Goal: Task Accomplishment & Management: Complete application form

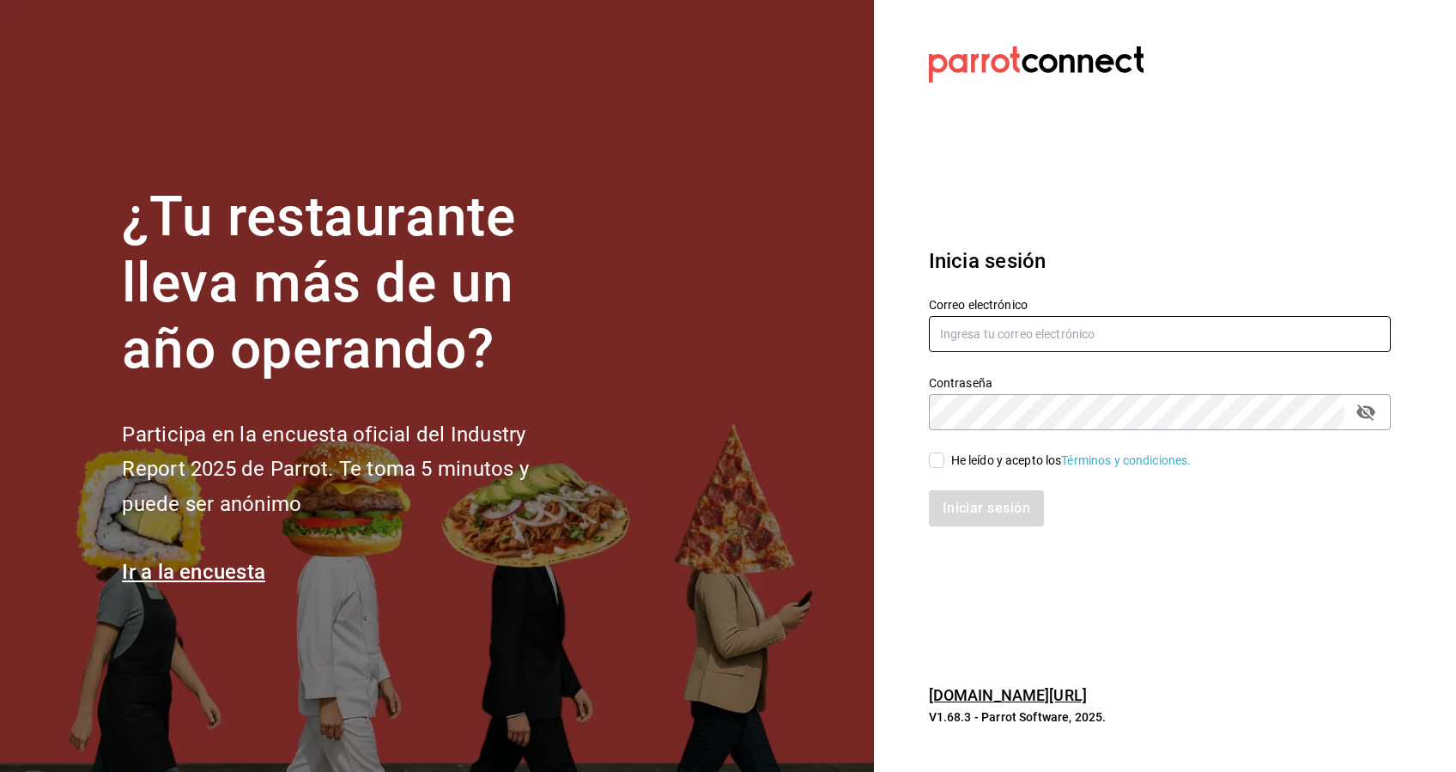
type input "[EMAIL_ADDRESS][DOMAIN_NAME]"
drag, startPoint x: 1094, startPoint y: 342, endPoint x: 720, endPoint y: 378, distance: 375.9
click at [720, 378] on div "¿Tu restaurante lleva más de un año operando? Participa en la encuesta oficial …" at bounding box center [728, 386] width 1456 height 772
click at [720, 378] on section "¿Tu restaurante lleva más de un año operando? Participa en la encuesta oficial …" at bounding box center [437, 386] width 874 height 772
click at [999, 324] on input "ry" at bounding box center [1160, 334] width 462 height 36
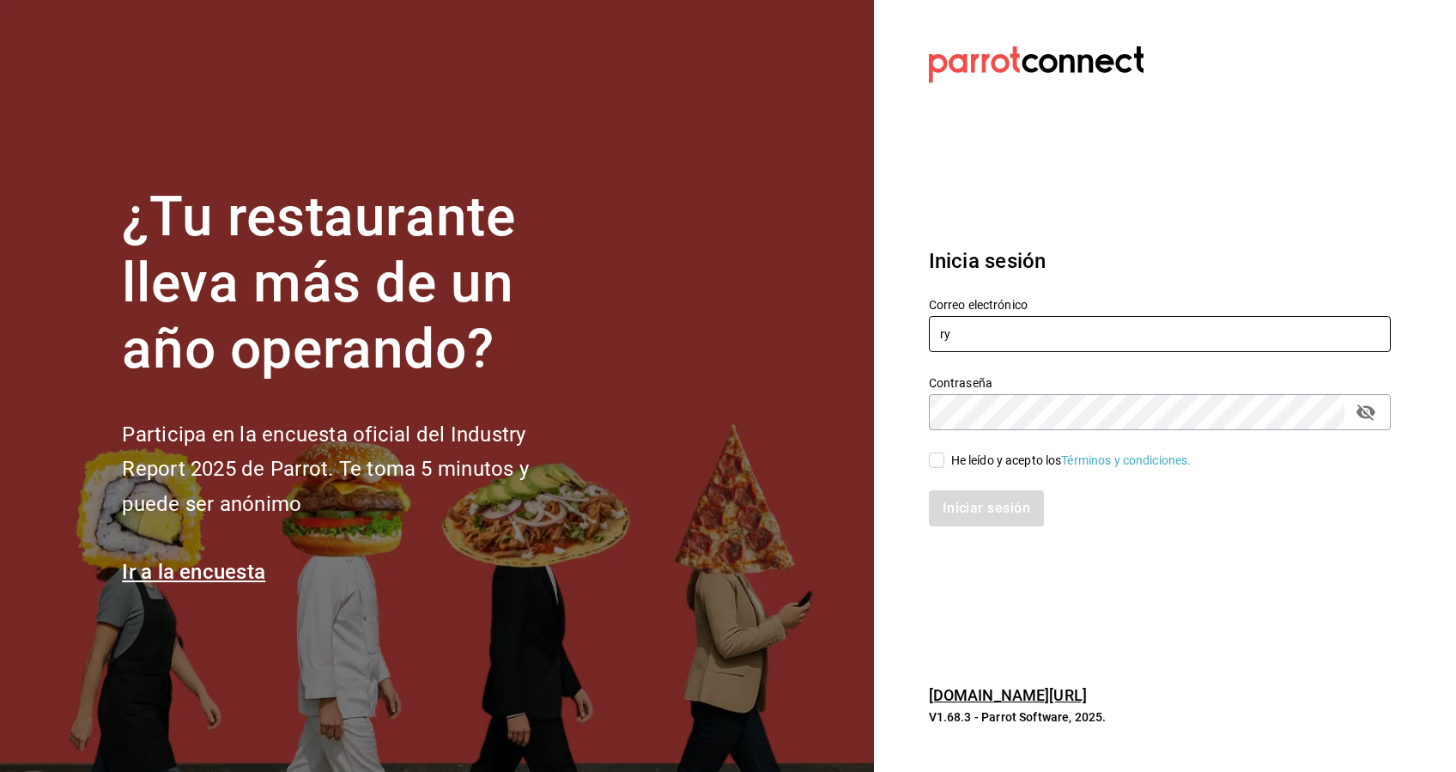
type input "[EMAIL_ADDRESS][DOMAIN_NAME]"
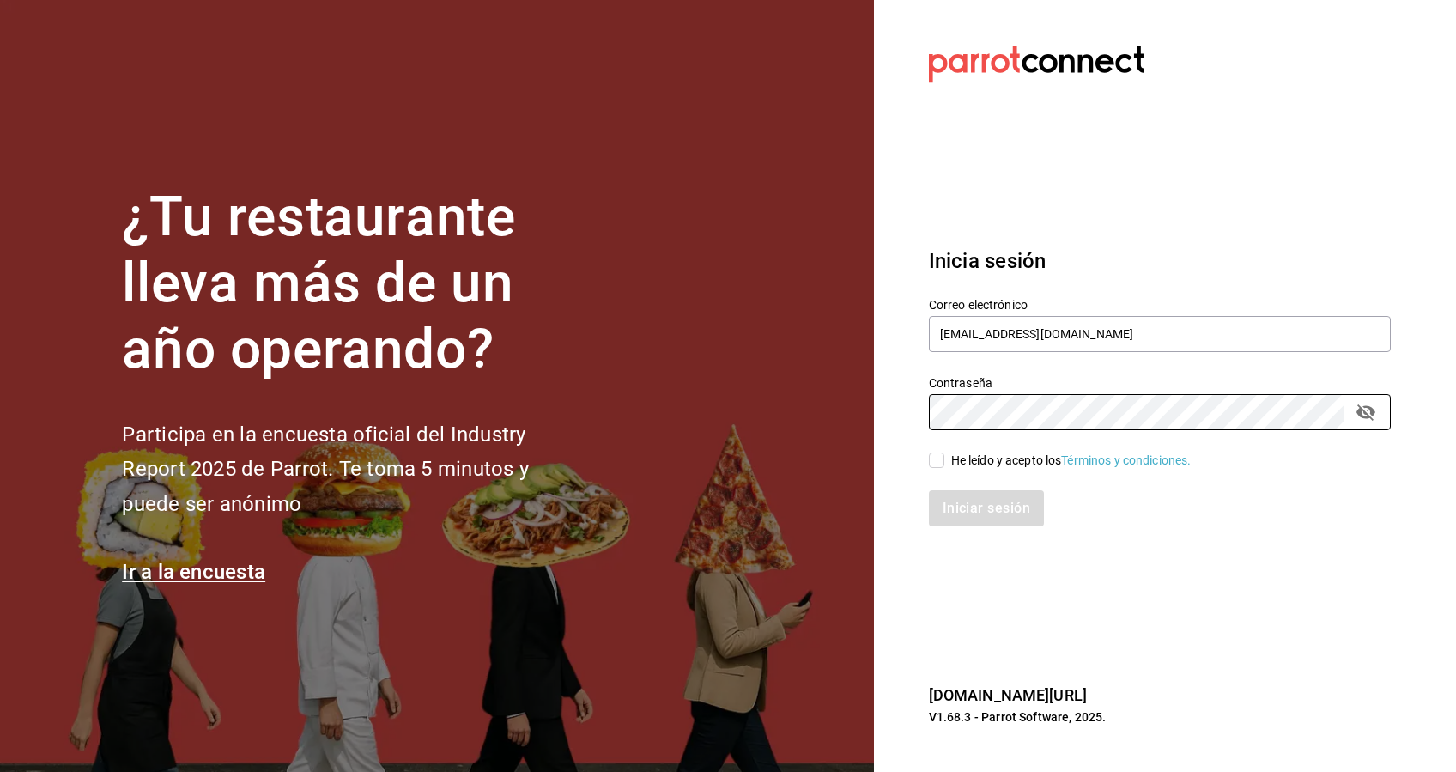
click at [707, 429] on div "¿Tu restaurante lleva más de un año operando? Participa en la encuesta oficial …" at bounding box center [728, 386] width 1456 height 772
click at [947, 455] on span "He leído y acepto los Términos y condiciones." at bounding box center [1067, 460] width 247 height 18
click at [944, 455] on input "He leído y acepto los Términos y condiciones." at bounding box center [936, 459] width 15 height 15
checkbox input "true"
click at [991, 498] on button "Iniciar sesión" at bounding box center [987, 508] width 117 height 36
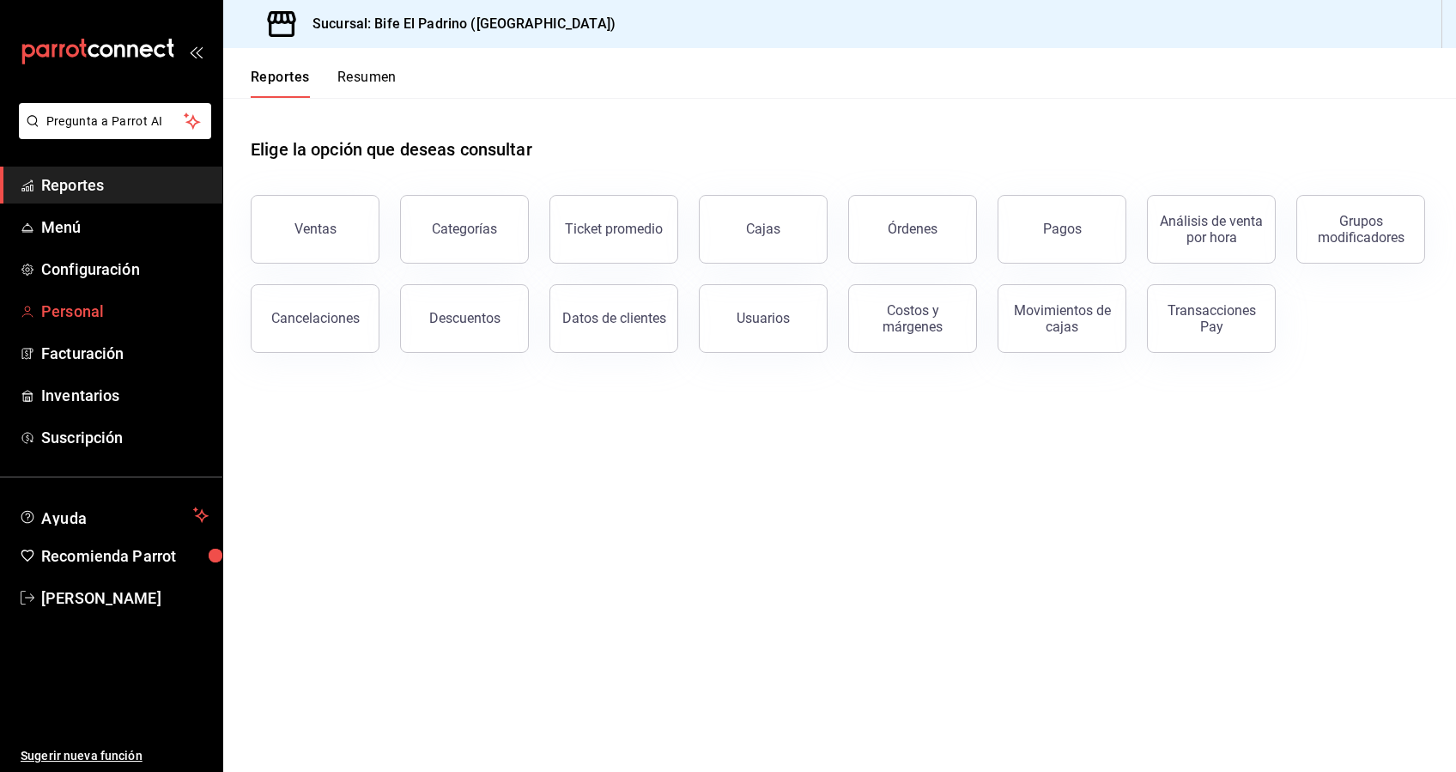
click at [71, 316] on span "Personal" at bounding box center [124, 311] width 167 height 23
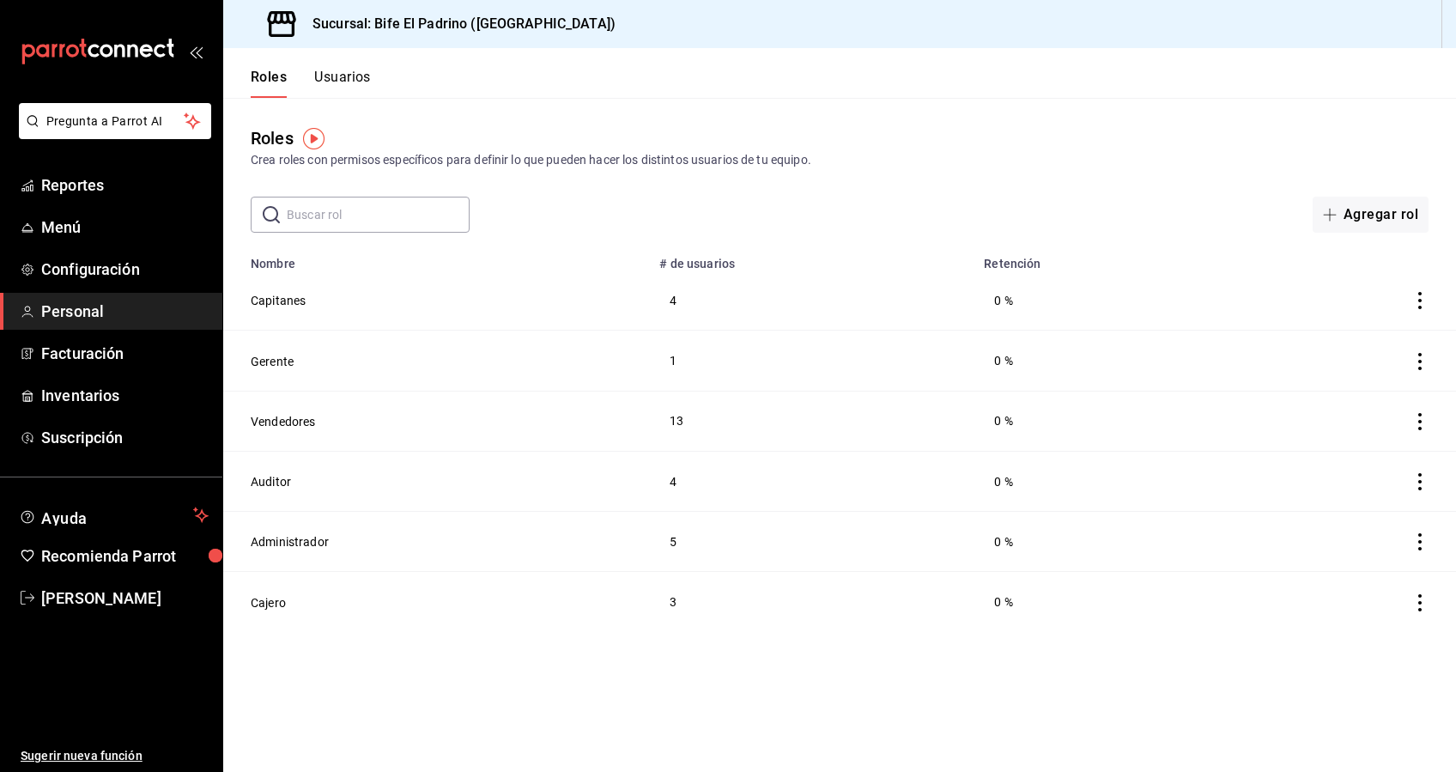
click at [385, 215] on input "text" at bounding box center [378, 214] width 183 height 34
click at [548, 191] on div "Roles Crea roles con permisos específicos para definir lo que pueden hacer los …" at bounding box center [839, 165] width 1233 height 135
click at [344, 76] on button "Usuarios" at bounding box center [342, 83] width 57 height 29
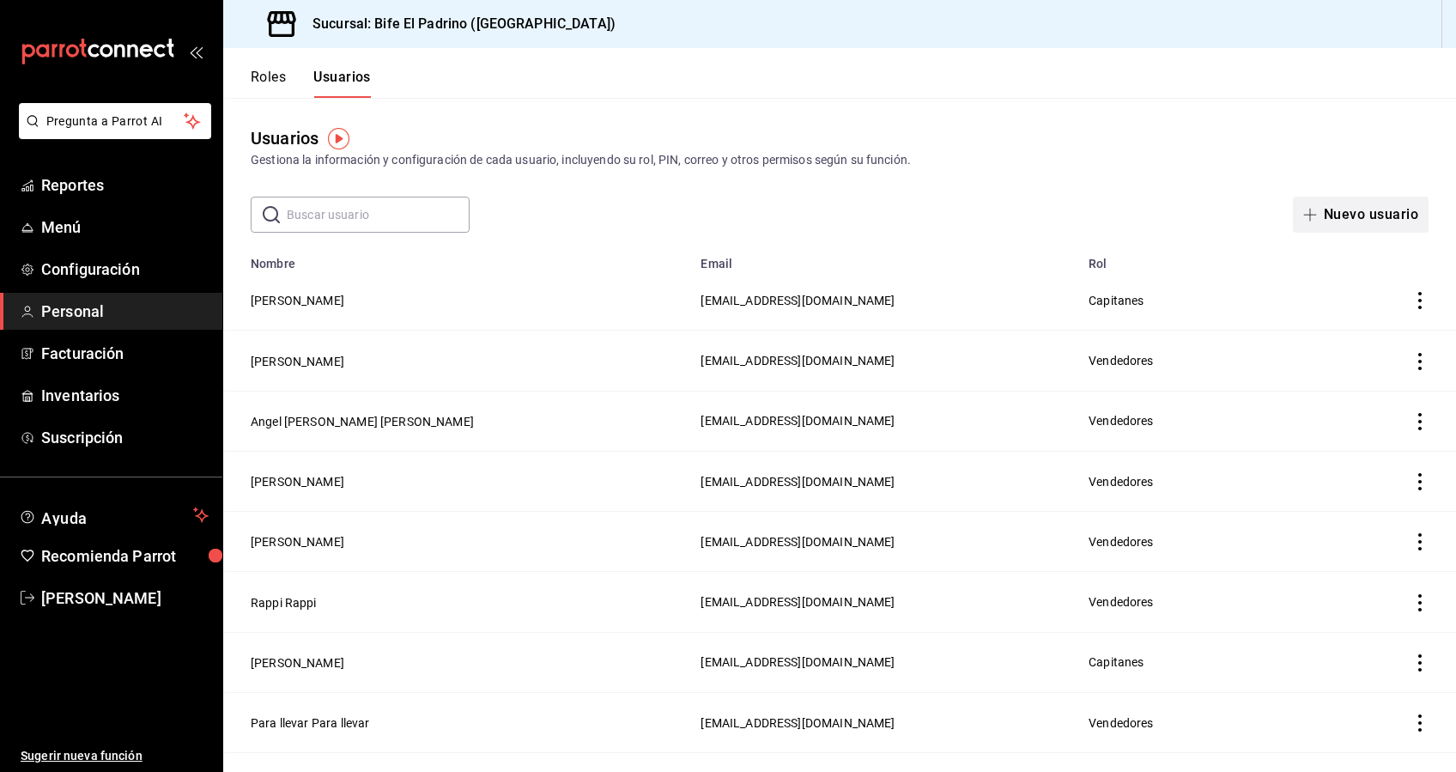
click at [1355, 208] on button "Nuevo usuario" at bounding box center [1361, 215] width 136 height 36
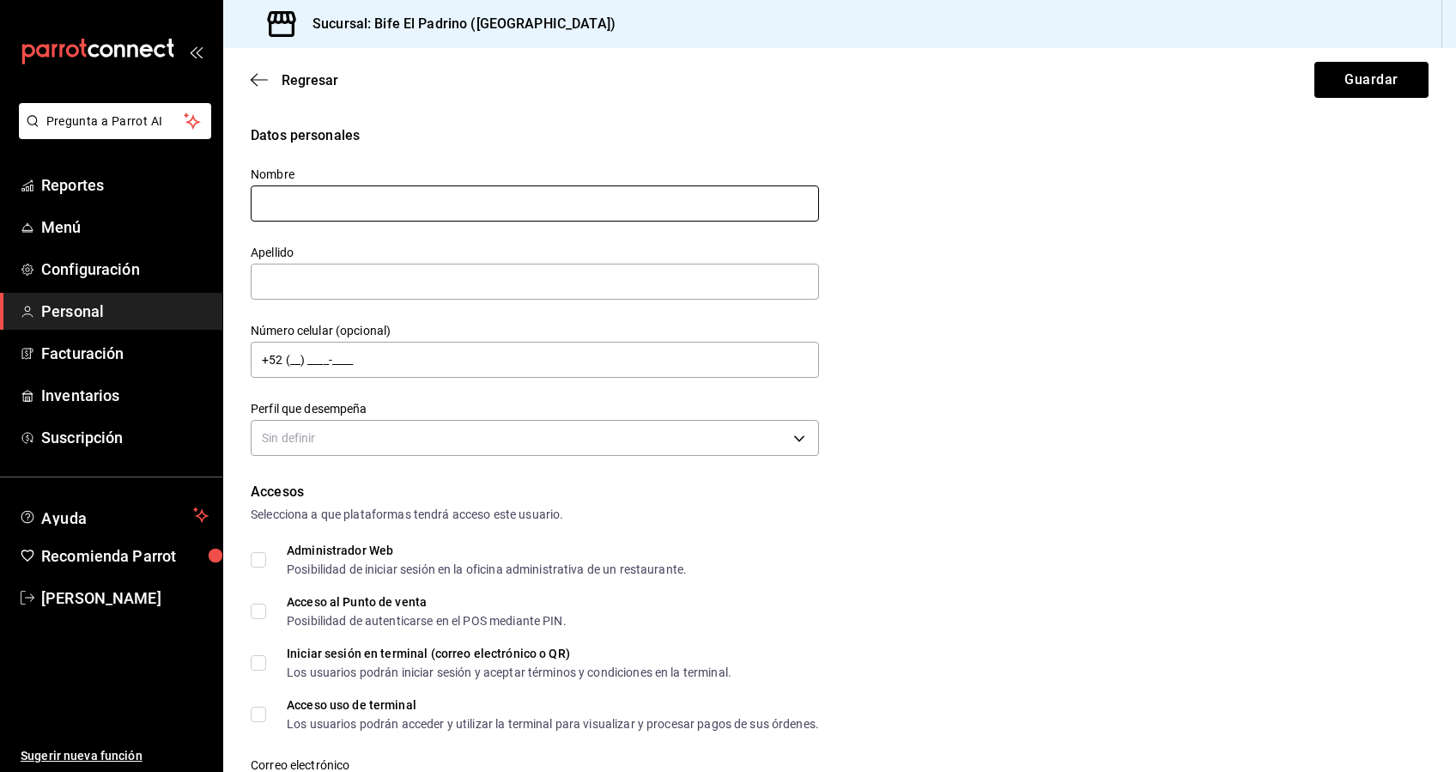
click at [596, 203] on input "text" at bounding box center [535, 203] width 568 height 36
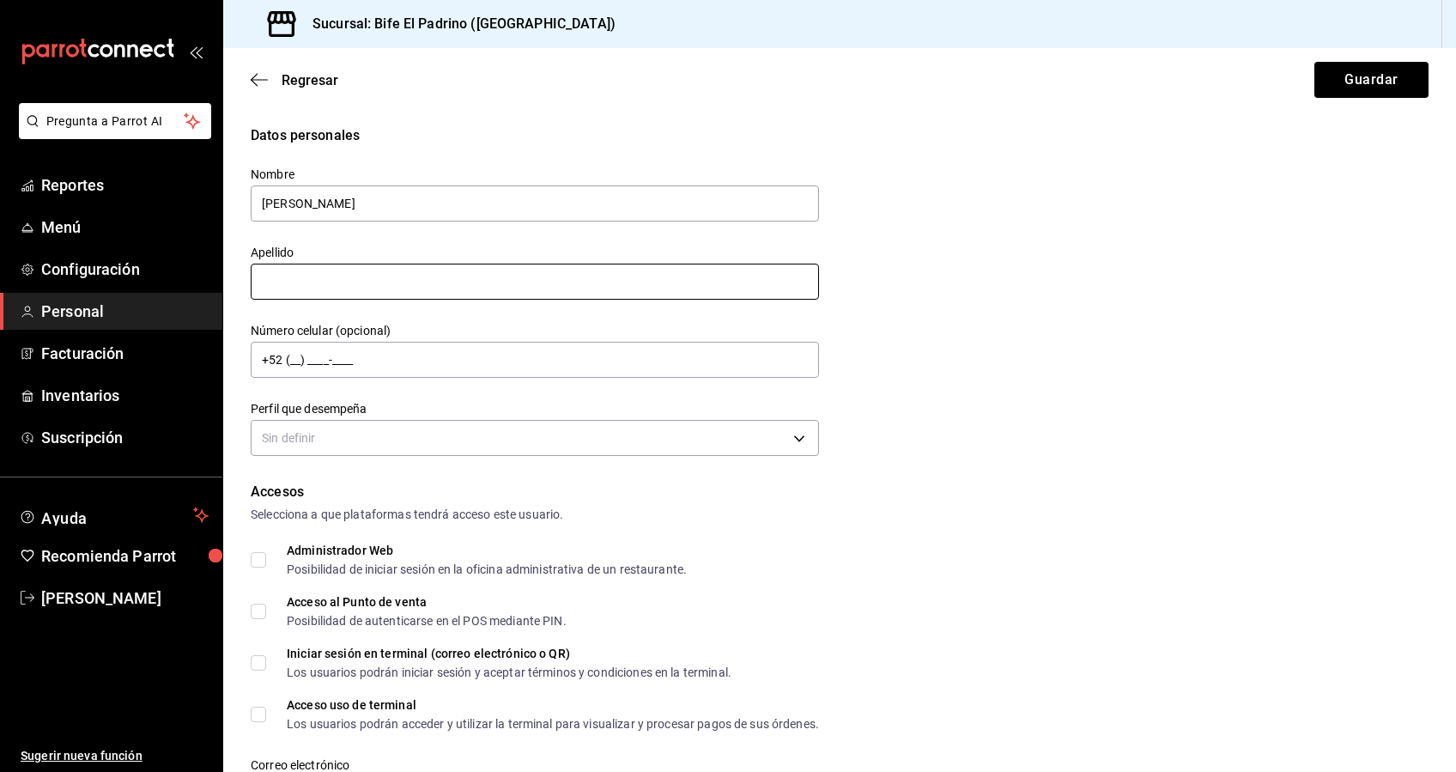
type input "[PERSON_NAME]"
click at [632, 282] on input "text" at bounding box center [535, 282] width 568 height 36
type input "[PERSON_NAME]"
click at [1006, 319] on div "Datos personales Nombre [PERSON_NAME] [PERSON_NAME] Número celular (opcional) +…" at bounding box center [840, 293] width 1178 height 336
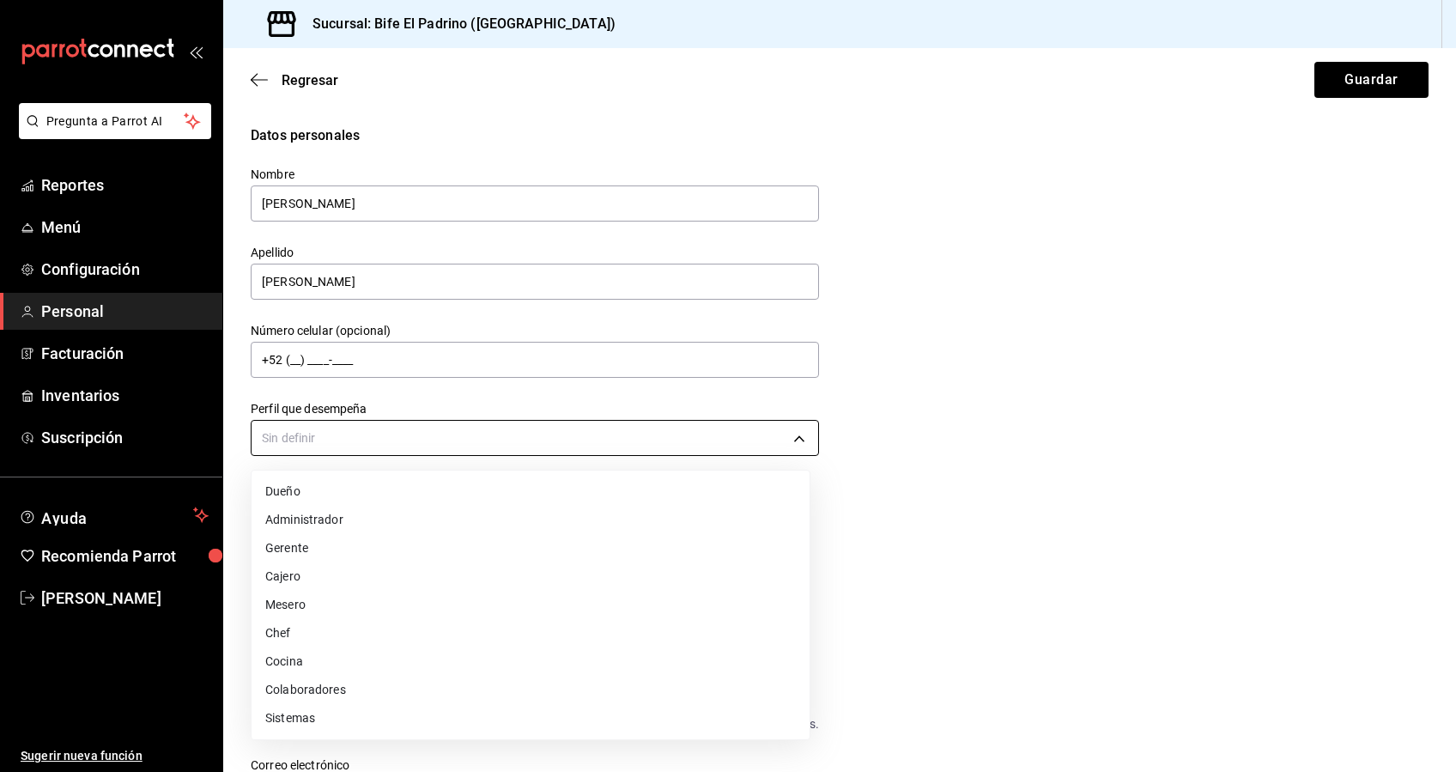
click at [686, 433] on body "Pregunta a Parrot AI Reportes Menú Configuración Personal Facturación Inventari…" at bounding box center [728, 386] width 1456 height 772
click at [320, 547] on li "Gerente" at bounding box center [531, 548] width 558 height 28
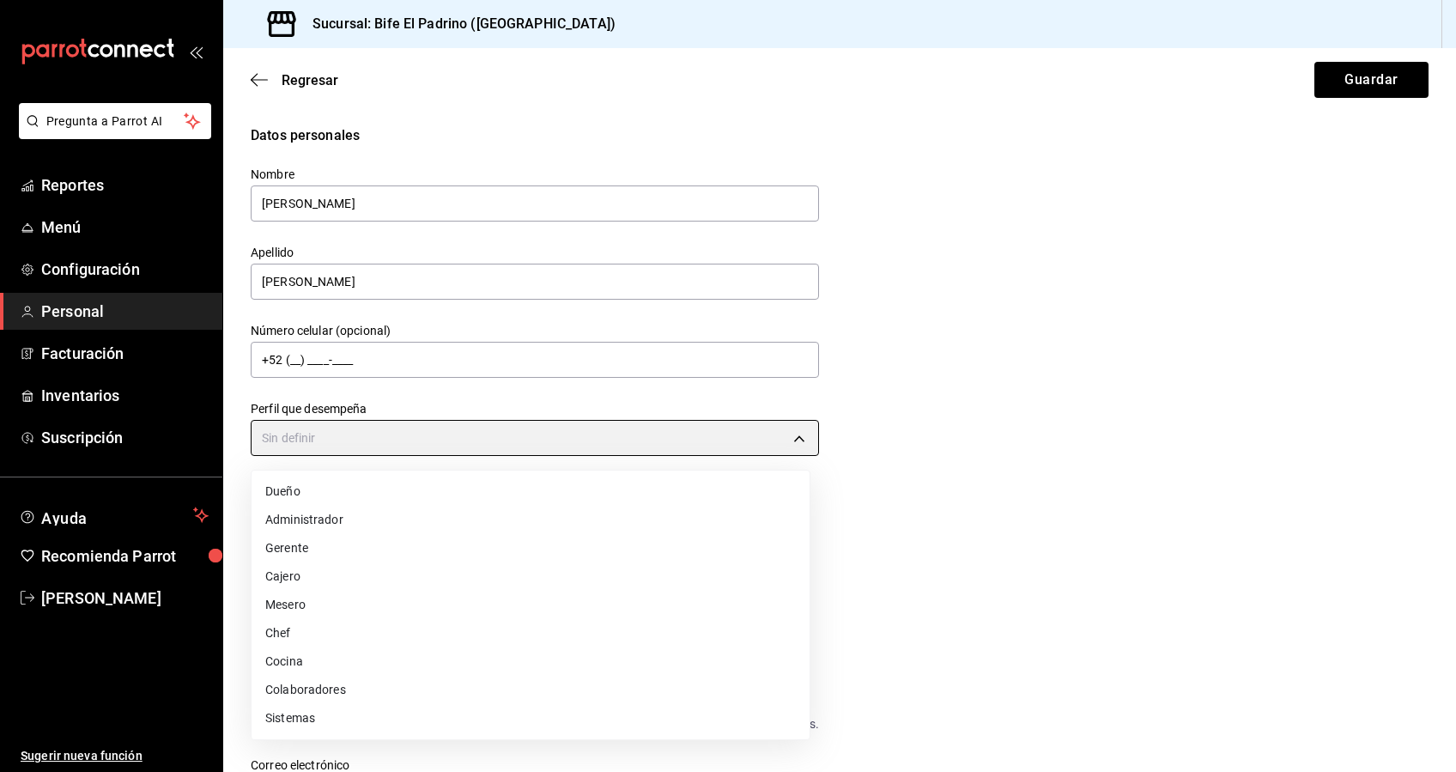
type input "MANAGER"
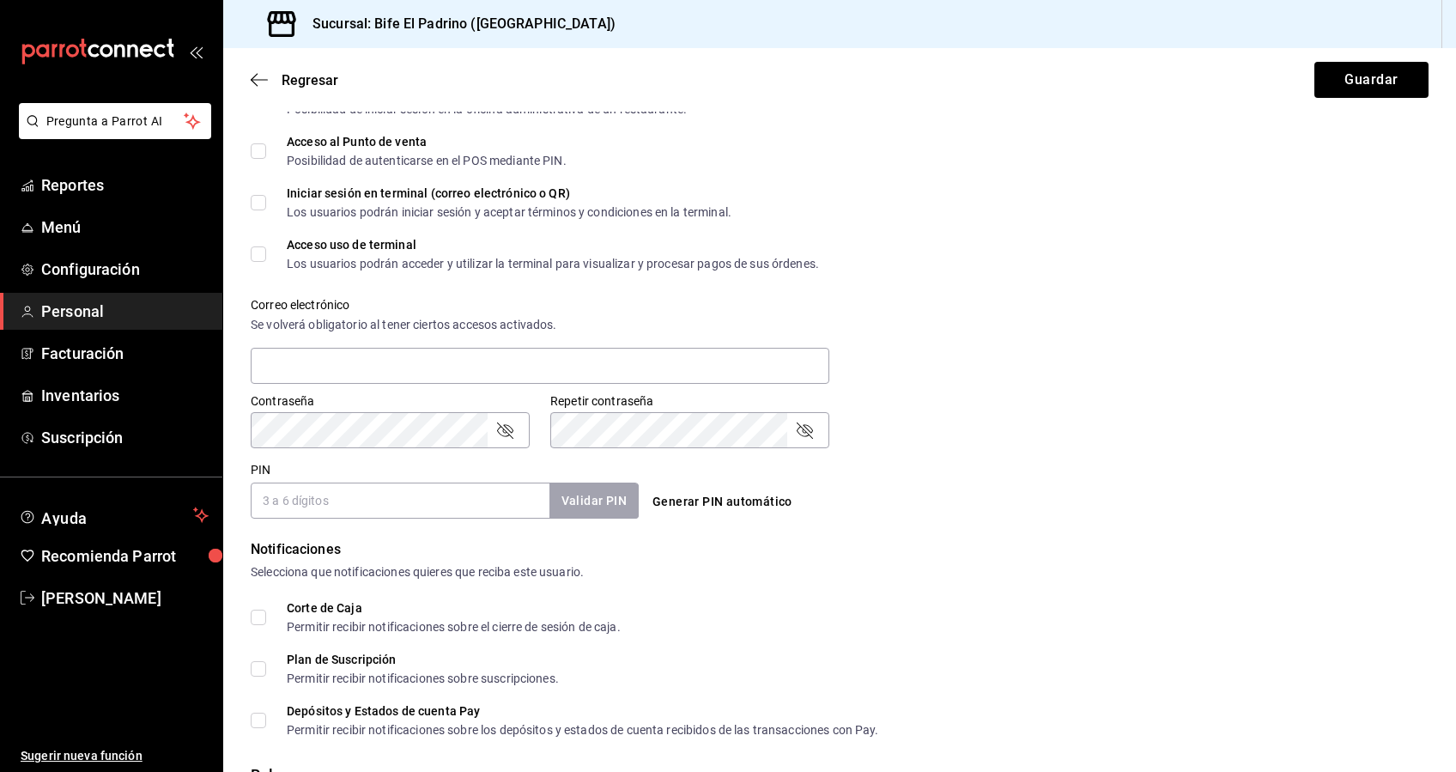
scroll to position [480, 0]
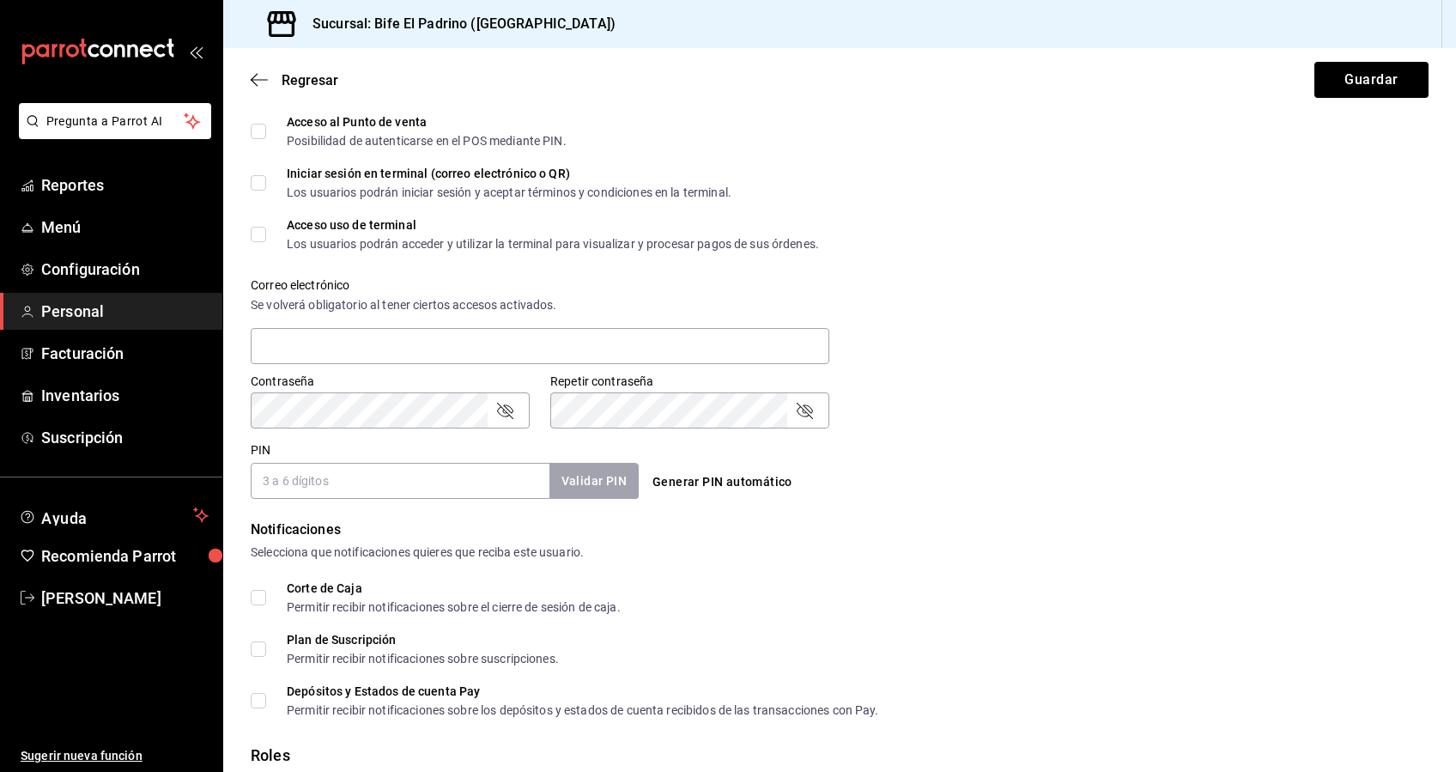
click at [348, 490] on input "PIN" at bounding box center [400, 481] width 299 height 36
type input "2"
type input "3490"
click at [586, 474] on button "Validar PIN" at bounding box center [593, 481] width 91 height 37
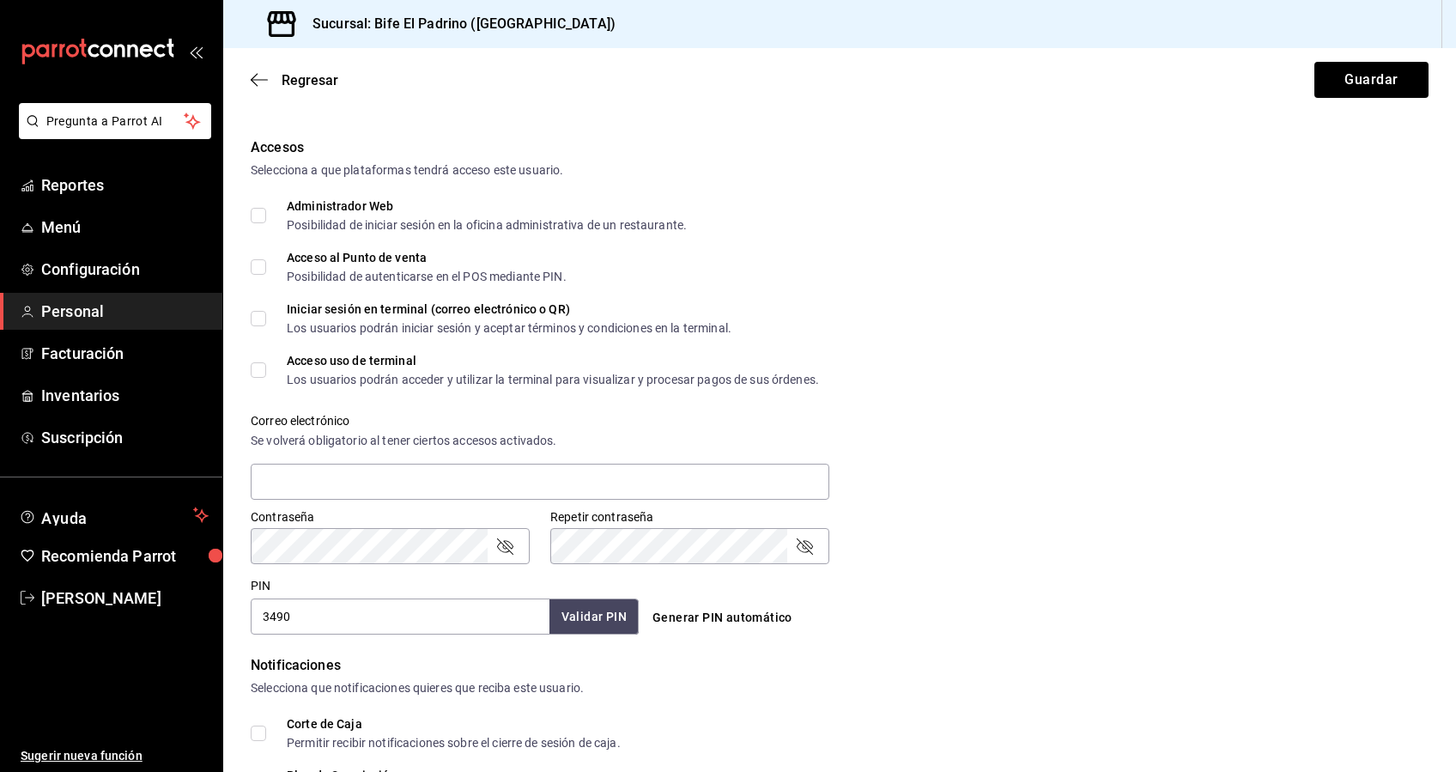
scroll to position [320, 0]
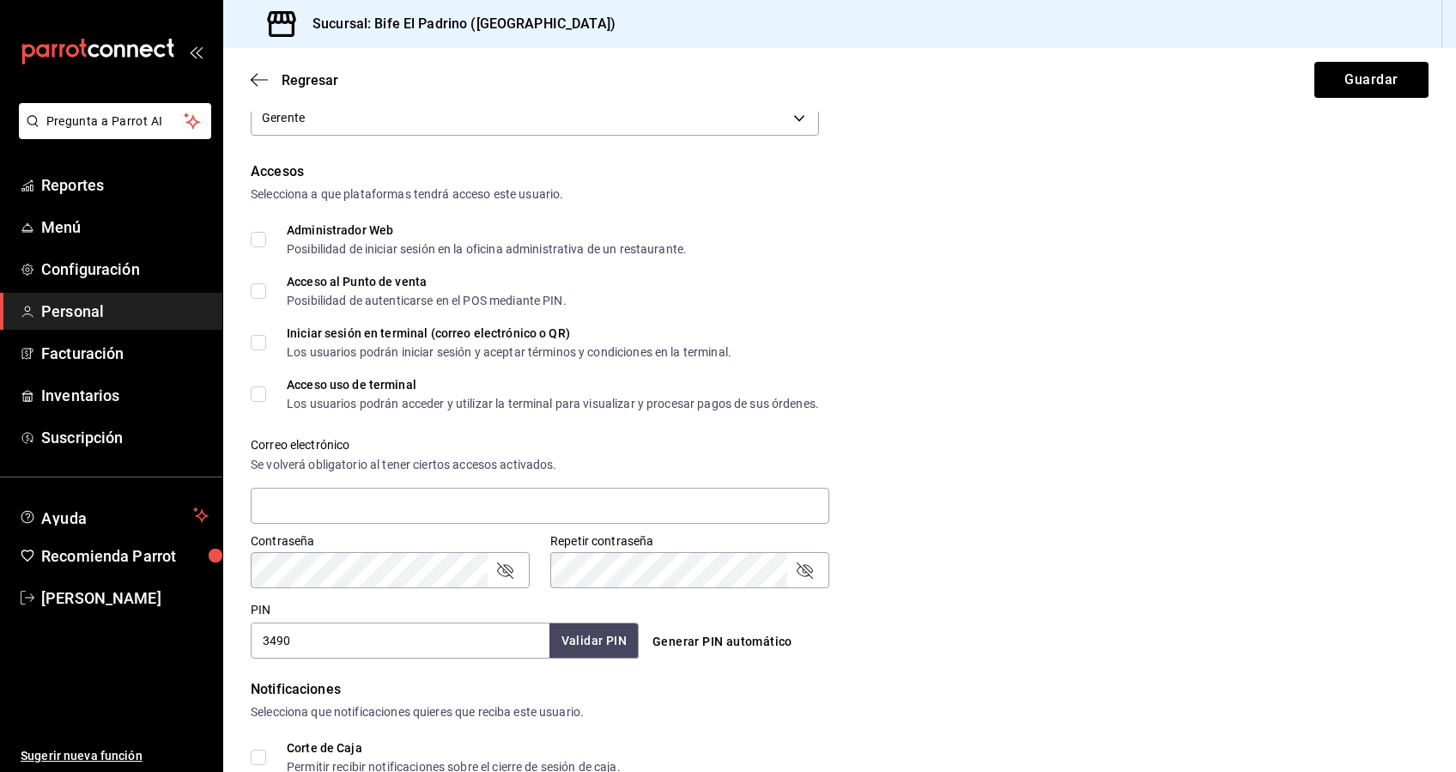
click at [260, 295] on input "Acceso al Punto de venta Posibilidad de autenticarse en el POS mediante PIN." at bounding box center [258, 290] width 15 height 15
click at [262, 293] on input "Acceso al Punto de venta Posibilidad de autenticarse en el POS mediante PIN." at bounding box center [258, 290] width 15 height 15
click at [258, 294] on input "Acceso al Punto de venta Posibilidad de autenticarse en el POS mediante PIN." at bounding box center [258, 290] width 15 height 15
checkbox input "true"
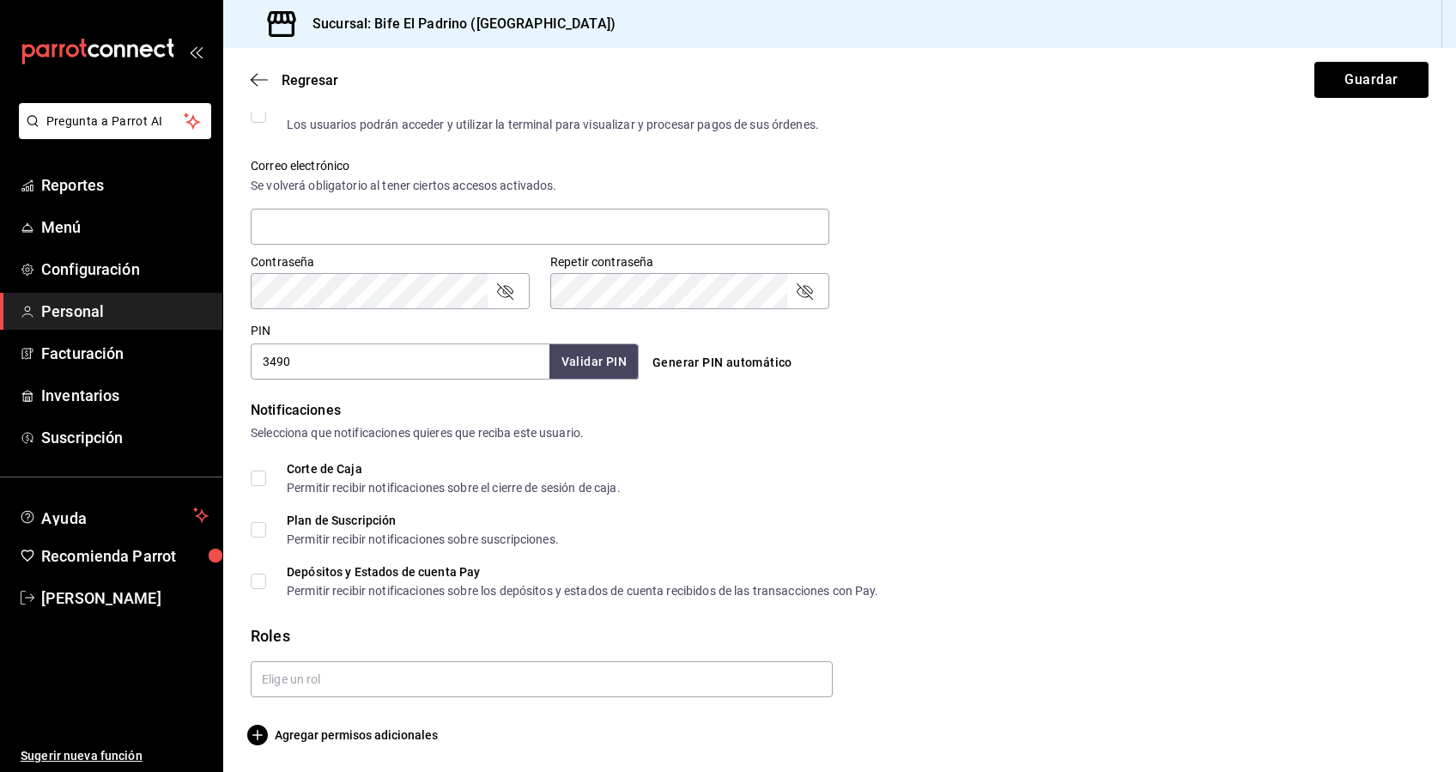
scroll to position [600, 0]
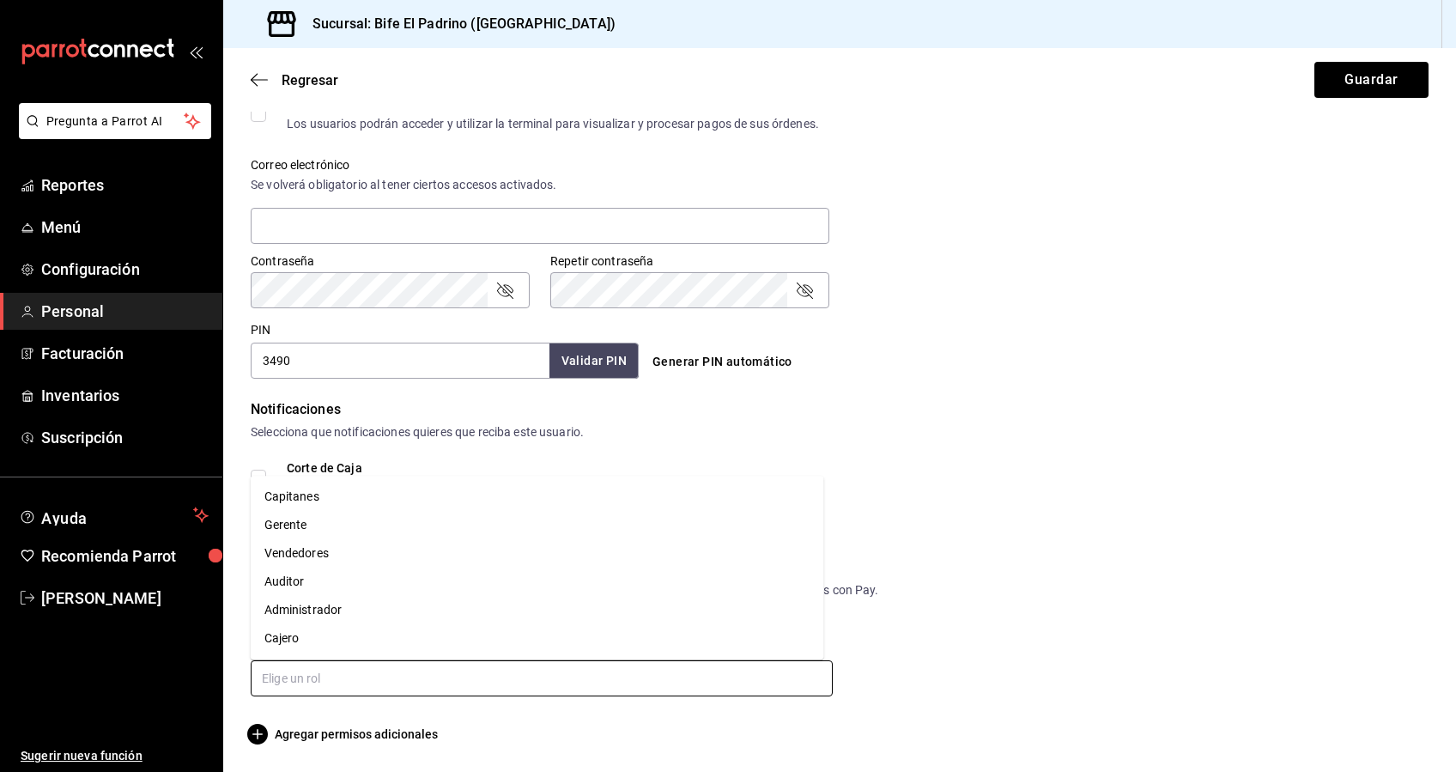
click at [713, 682] on input "text" at bounding box center [542, 678] width 582 height 36
click at [307, 494] on li "Capitanes" at bounding box center [537, 496] width 573 height 28
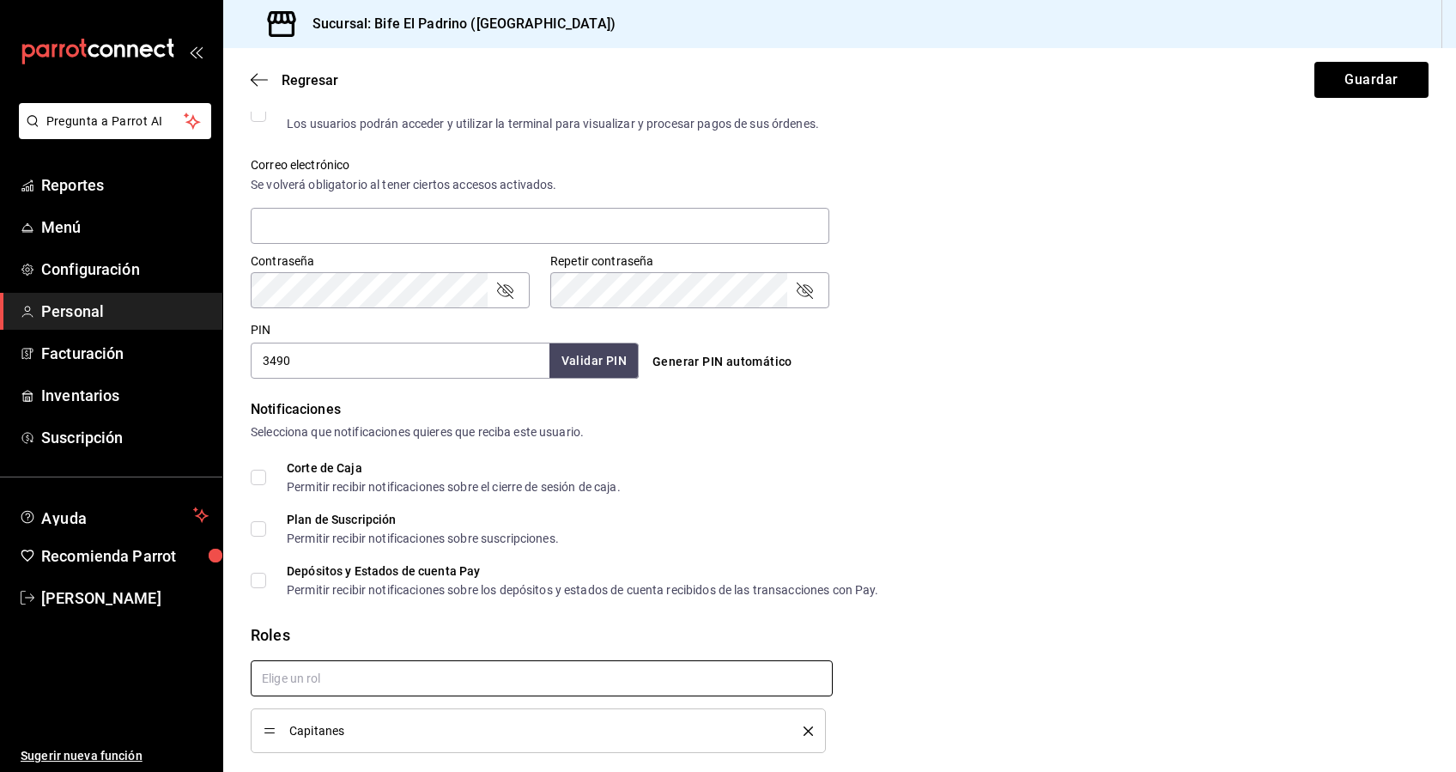
checkbox input "true"
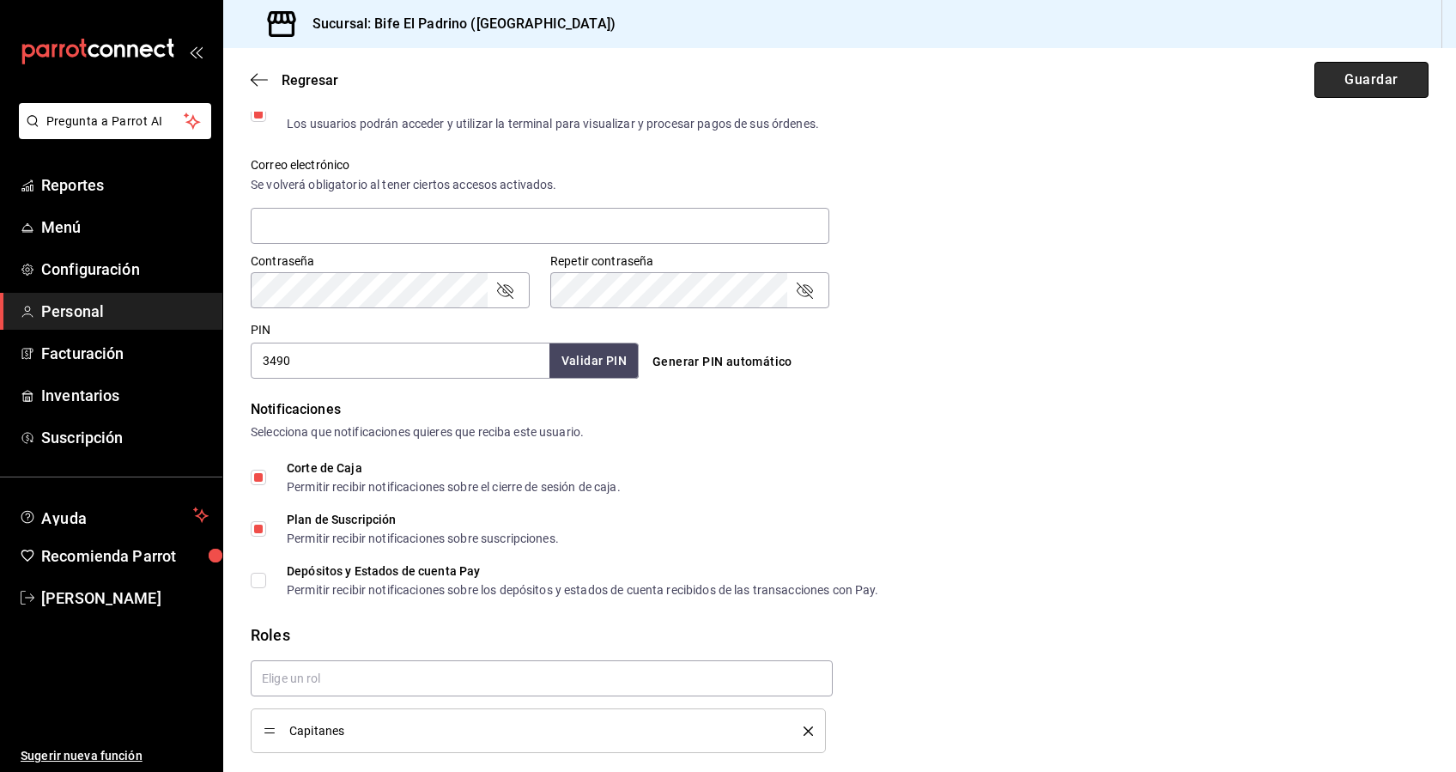
click at [1348, 76] on button "Guardar" at bounding box center [1371, 80] width 114 height 36
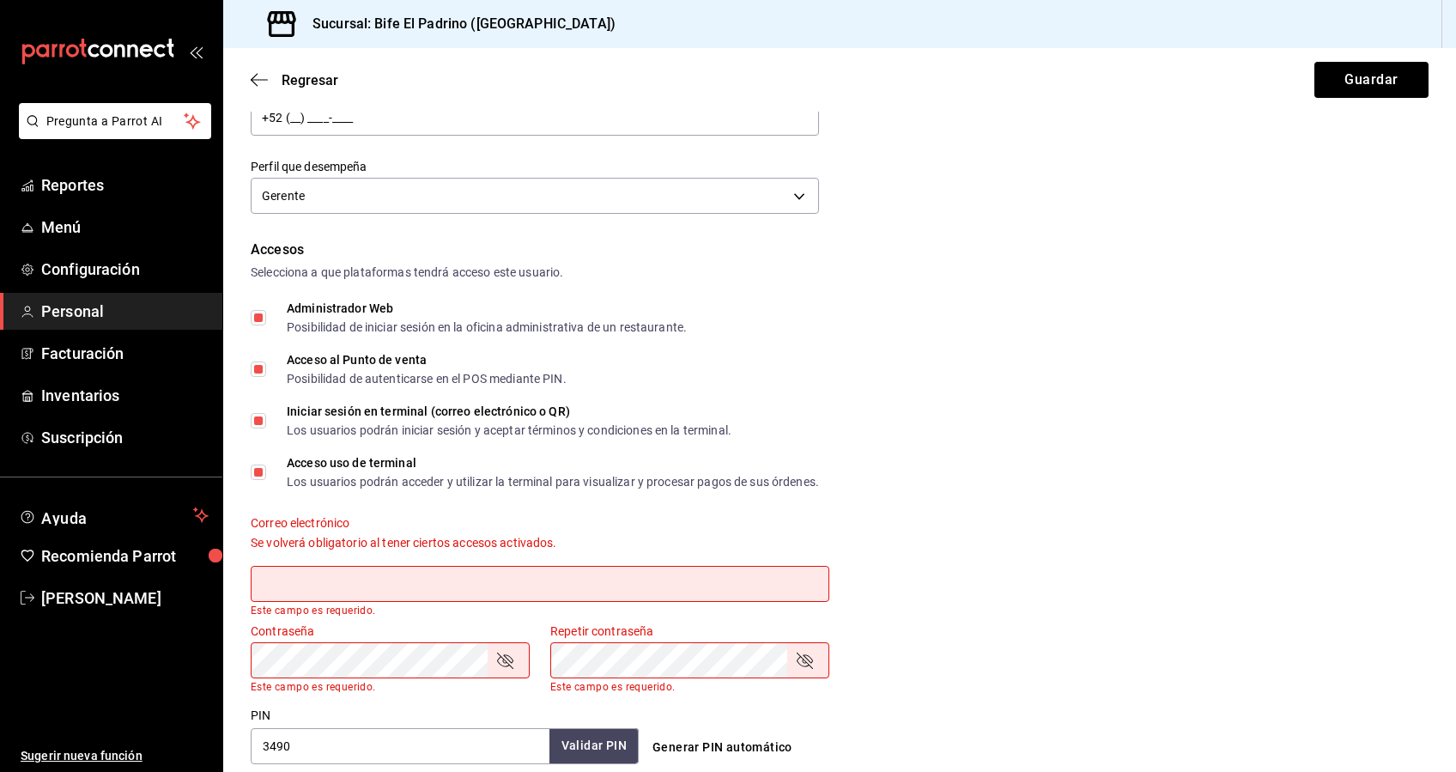
scroll to position [0, 0]
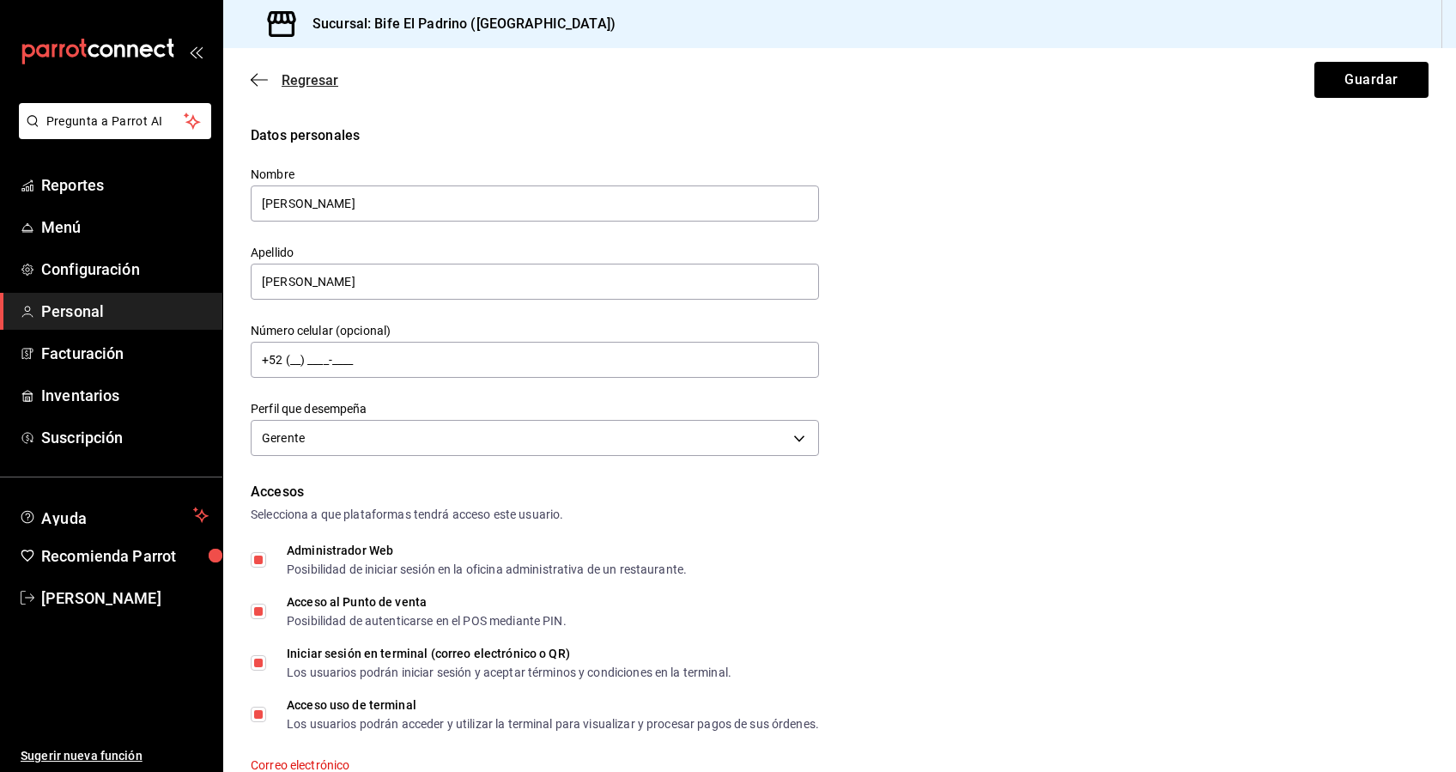
click at [259, 81] on icon "button" at bounding box center [259, 79] width 17 height 15
